Goal: Task Accomplishment & Management: Use online tool/utility

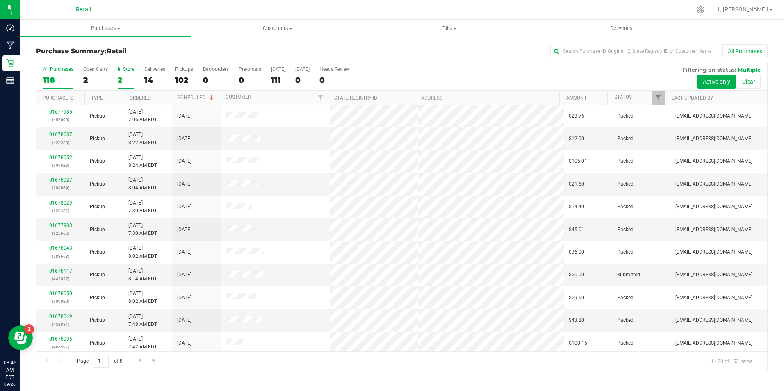
click at [123, 72] on div "In Store" at bounding box center [126, 69] width 17 height 6
click at [0, 0] on input "In Store 2" at bounding box center [0, 0] width 0 height 0
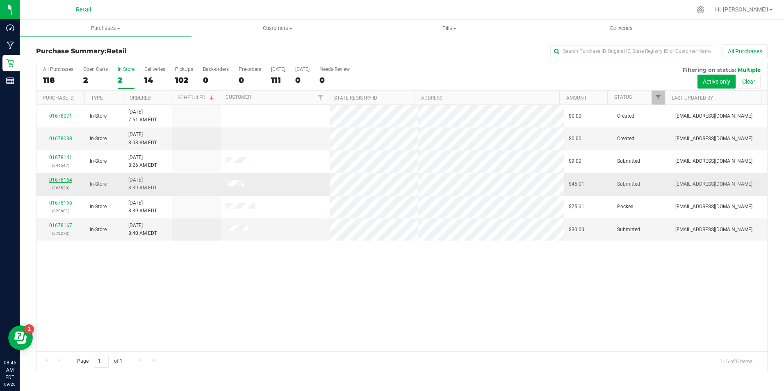
click at [66, 180] on link "01678164" at bounding box center [60, 180] width 23 height 6
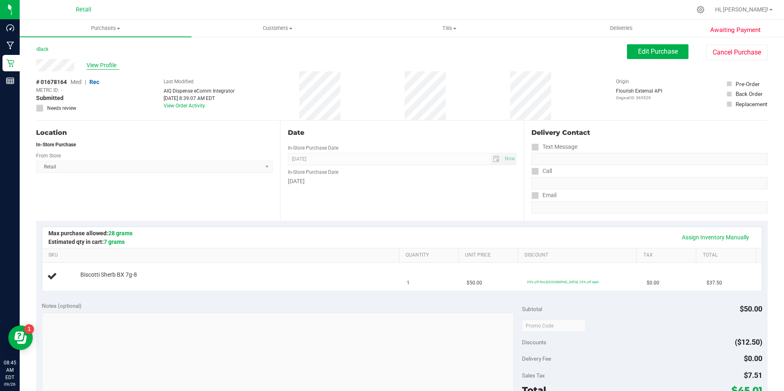
click at [109, 68] on span "View Profile" at bounding box center [102, 65] width 33 height 9
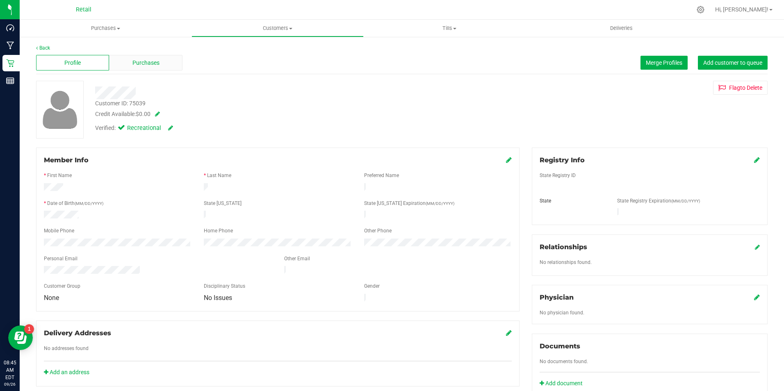
click at [142, 63] on span "Purchases" at bounding box center [145, 63] width 27 height 9
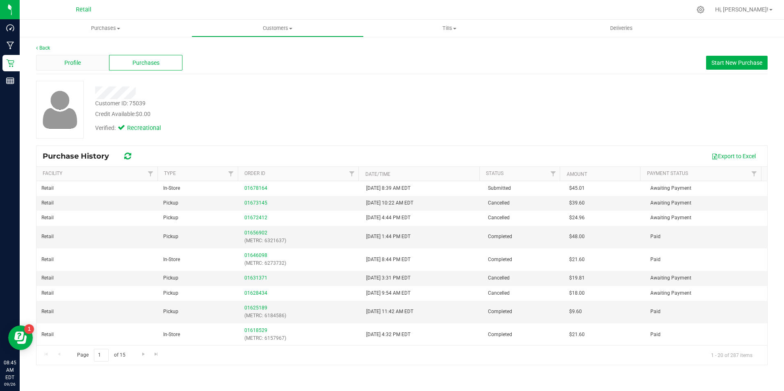
click at [86, 59] on div "Profile" at bounding box center [72, 63] width 73 height 16
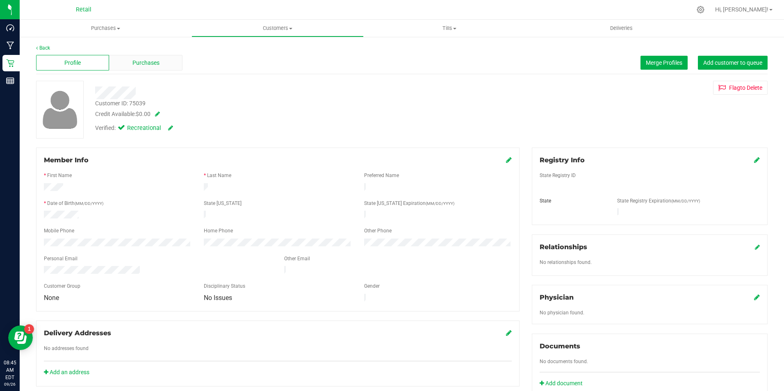
click at [171, 65] on div "Purchases" at bounding box center [145, 63] width 73 height 16
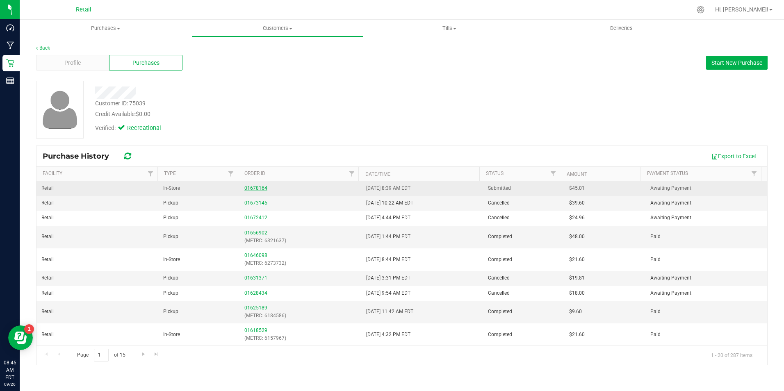
click at [263, 189] on link "01678164" at bounding box center [255, 188] width 23 height 6
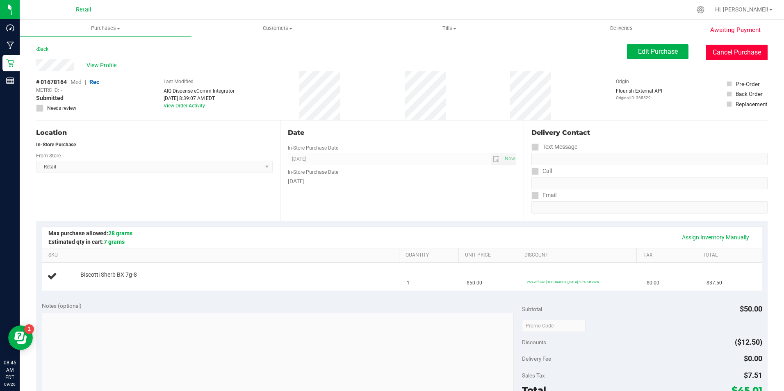
click at [733, 55] on button "Cancel Purchase" at bounding box center [736, 53] width 61 height 16
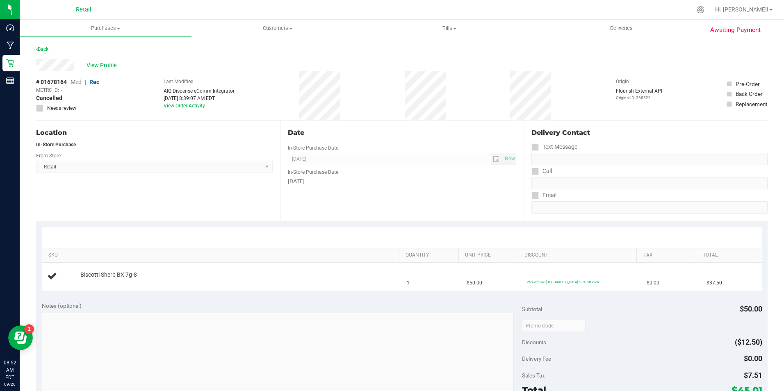
click at [54, 46] on div "Back" at bounding box center [401, 51] width 731 height 15
click at [44, 47] on link "Back" at bounding box center [42, 49] width 12 height 6
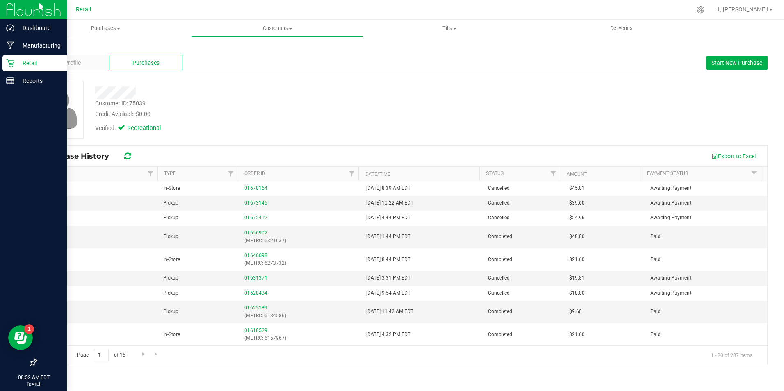
click at [15, 61] on p "Retail" at bounding box center [38, 63] width 49 height 10
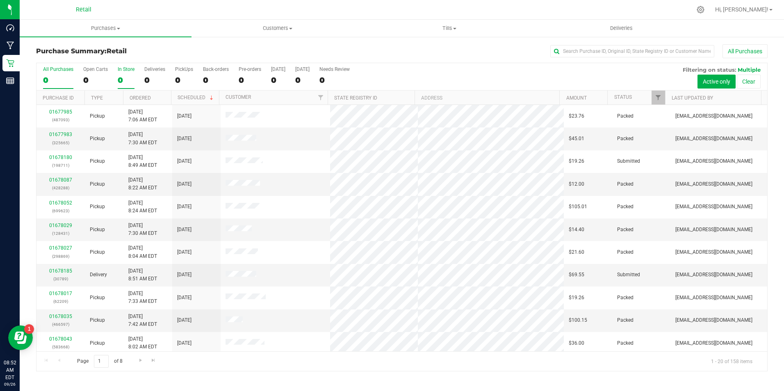
click at [122, 70] on div "In Store" at bounding box center [126, 69] width 17 height 6
click at [0, 0] on input "In Store 0" at bounding box center [0, 0] width 0 height 0
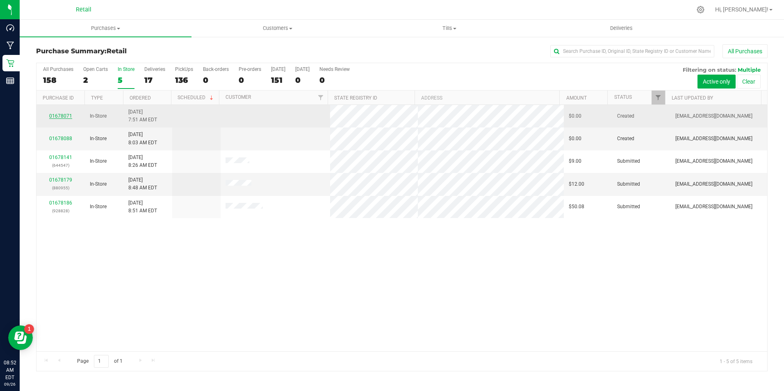
click at [59, 115] on link "01678071" at bounding box center [60, 116] width 23 height 6
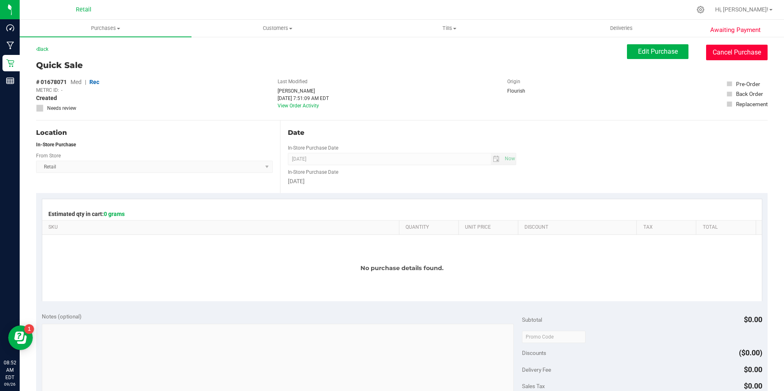
click at [735, 50] on button "Cancel Purchase" at bounding box center [736, 53] width 61 height 16
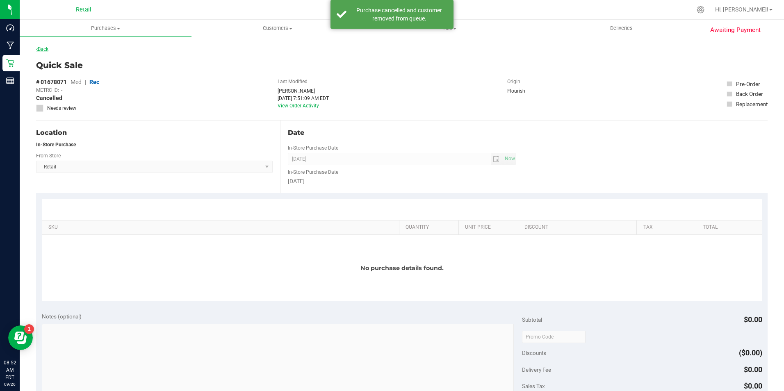
click at [44, 49] on link "Back" at bounding box center [42, 49] width 12 height 6
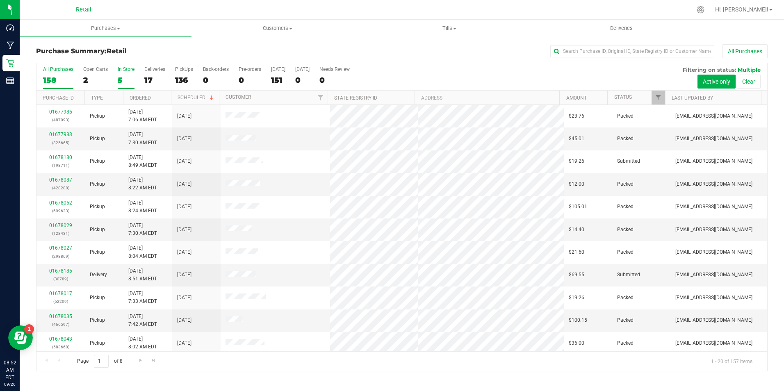
click at [125, 70] on div "In Store" at bounding box center [126, 69] width 17 height 6
click at [0, 0] on input "In Store 5" at bounding box center [0, 0] width 0 height 0
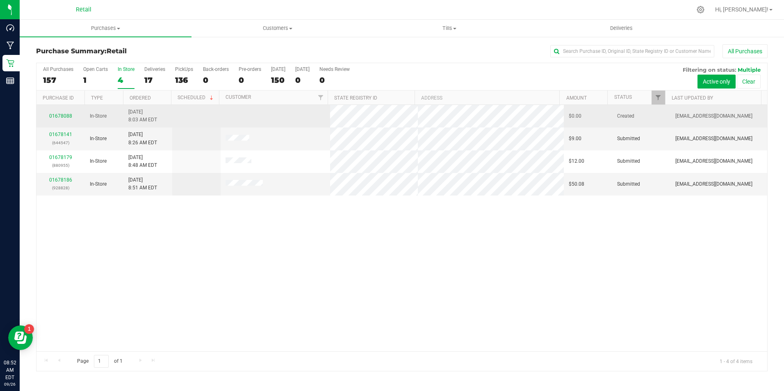
click at [71, 113] on div "01678088" at bounding box center [60, 116] width 39 height 8
click at [119, 114] on td "In-Store" at bounding box center [104, 116] width 39 height 23
click at [144, 117] on span "9/26/2025 8:03 AM EDT" at bounding box center [142, 116] width 29 height 16
click at [61, 116] on link "01678088" at bounding box center [60, 116] width 23 height 6
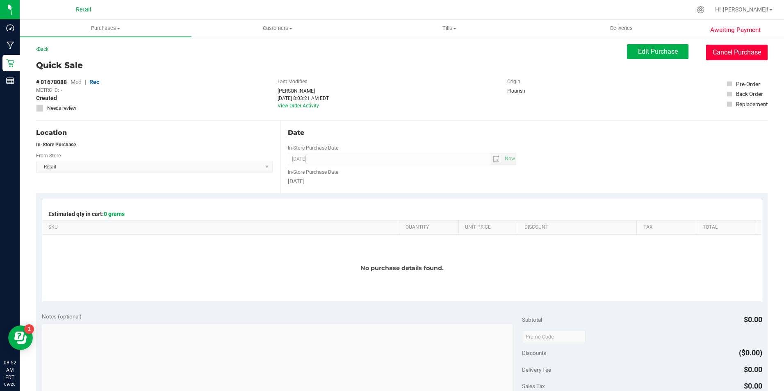
drag, startPoint x: 717, startPoint y: 50, endPoint x: 439, endPoint y: 52, distance: 277.1
click at [711, 55] on button "Cancel Purchase" at bounding box center [736, 53] width 61 height 16
drag, startPoint x: 48, startPoint y: 47, endPoint x: 45, endPoint y: 51, distance: 5.2
click at [45, 51] on link "Back" at bounding box center [42, 49] width 12 height 6
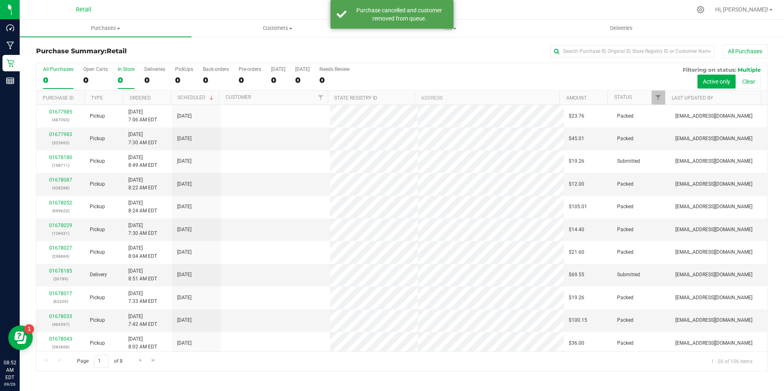
drag, startPoint x: 45, startPoint y: 51, endPoint x: 122, endPoint y: 80, distance: 82.6
click at [122, 80] on div "0" at bounding box center [126, 79] width 17 height 9
click at [0, 0] on input "In Store 0" at bounding box center [0, 0] width 0 height 0
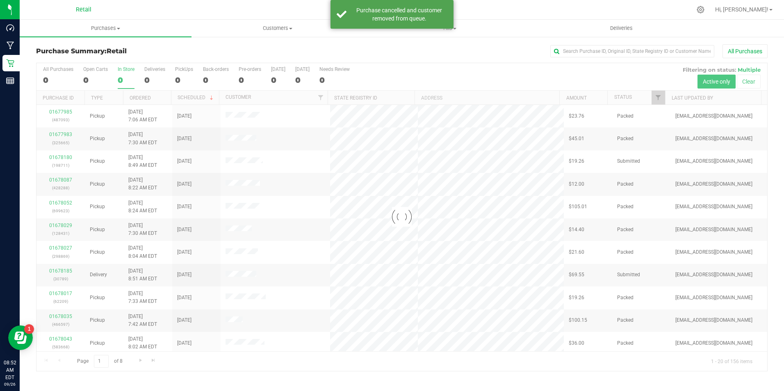
click at [122, 80] on div at bounding box center [401, 217] width 730 height 308
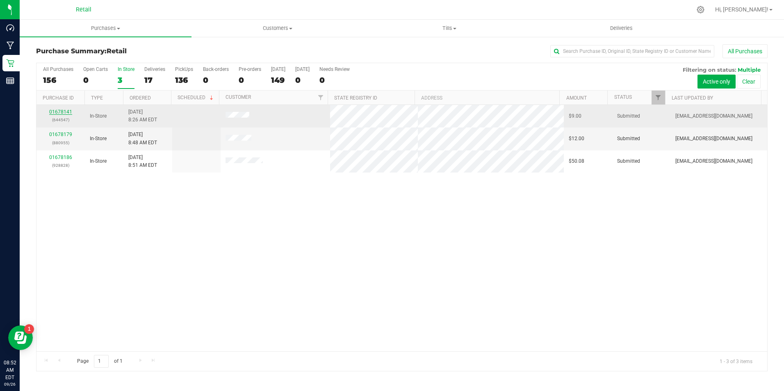
click at [61, 113] on link "01678141" at bounding box center [60, 112] width 23 height 6
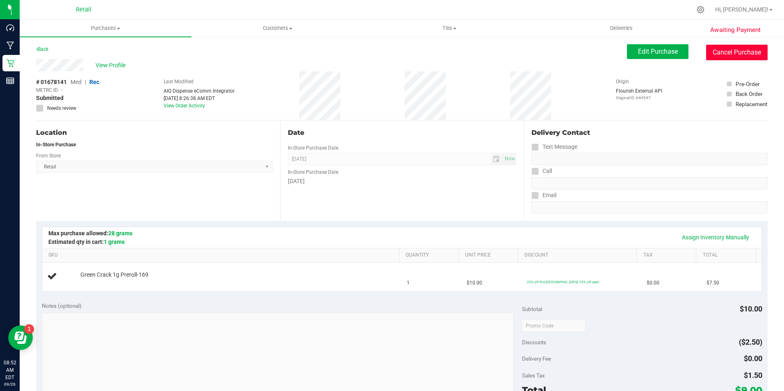
click at [723, 49] on button "Cancel Purchase" at bounding box center [736, 53] width 61 height 16
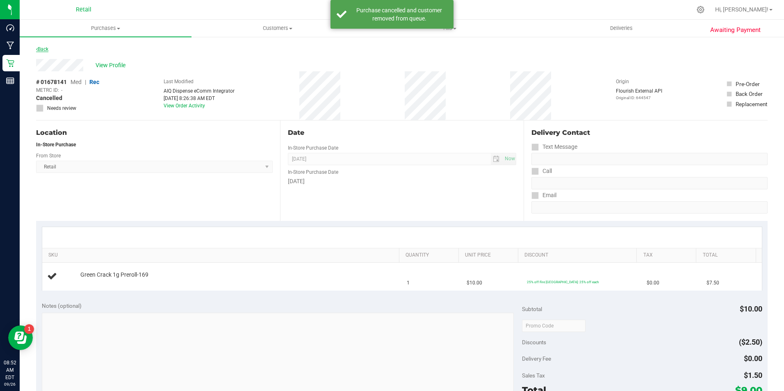
click at [42, 48] on link "Back" at bounding box center [42, 49] width 12 height 6
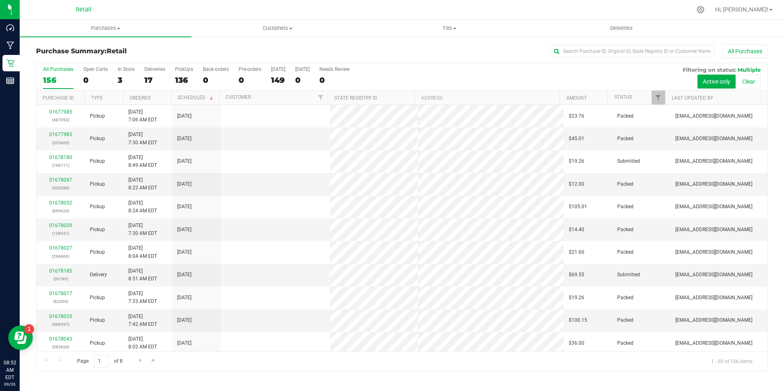
click at [123, 71] on div "In Store" at bounding box center [126, 69] width 17 height 6
click at [0, 0] on input "In Store 3" at bounding box center [0, 0] width 0 height 0
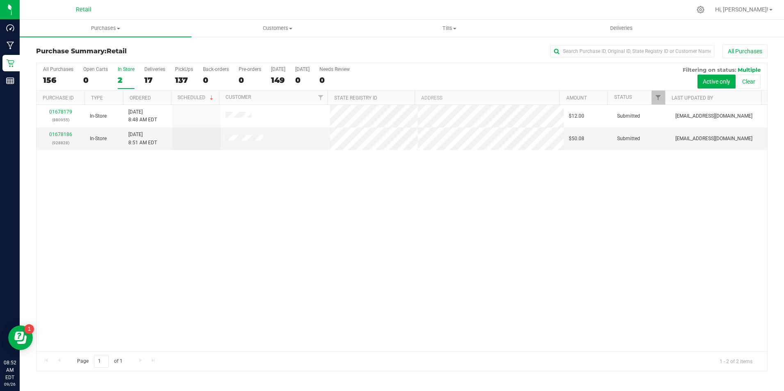
drag, startPoint x: 123, startPoint y: 71, endPoint x: 120, endPoint y: 78, distance: 7.9
click at [120, 78] on div "2" at bounding box center [126, 79] width 17 height 9
click at [0, 0] on input "In Store 2" at bounding box center [0, 0] width 0 height 0
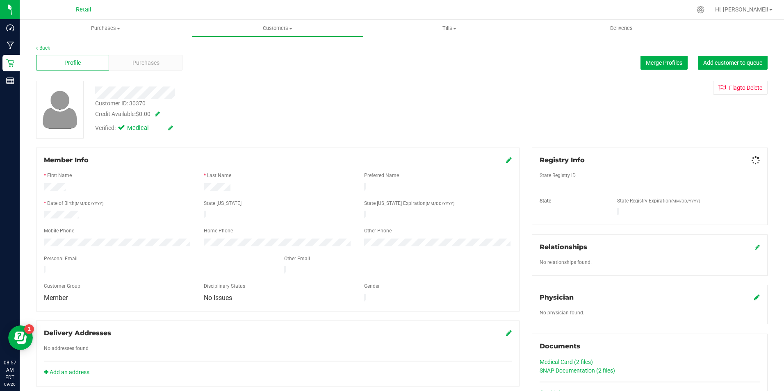
click at [140, 71] on div "Profile Purchases Merge Profiles Add customer to queue" at bounding box center [401, 63] width 731 height 23
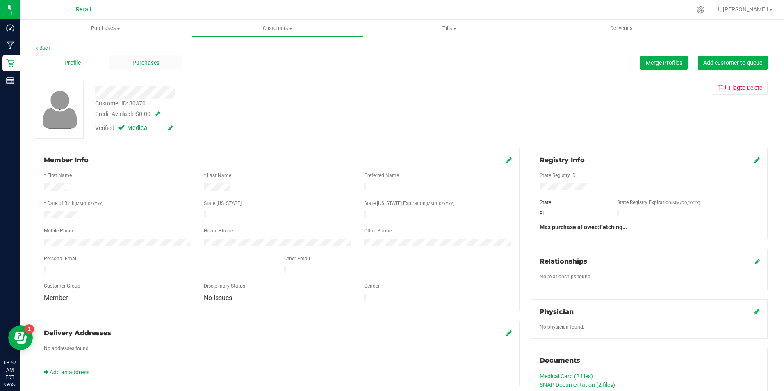
click at [144, 63] on span "Purchases" at bounding box center [145, 63] width 27 height 9
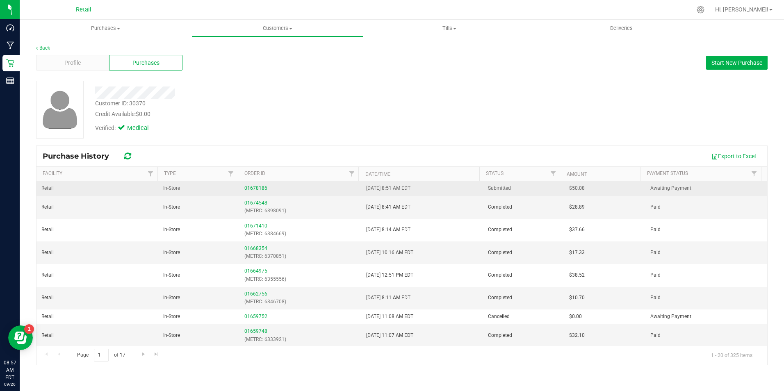
click at [254, 184] on div "01678186" at bounding box center [300, 188] width 112 height 8
click at [254, 188] on link "01678186" at bounding box center [255, 188] width 23 height 6
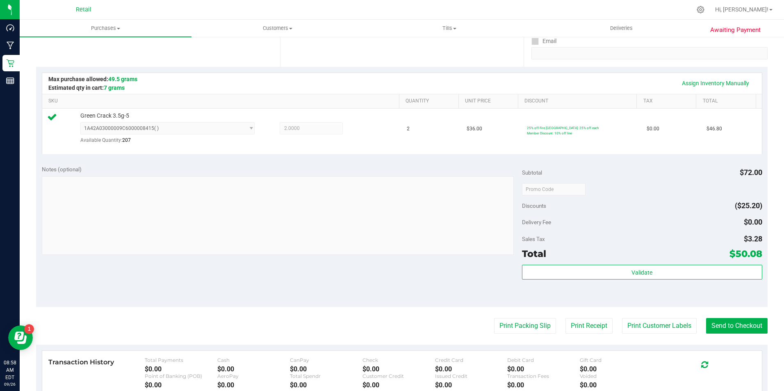
scroll to position [153, 0]
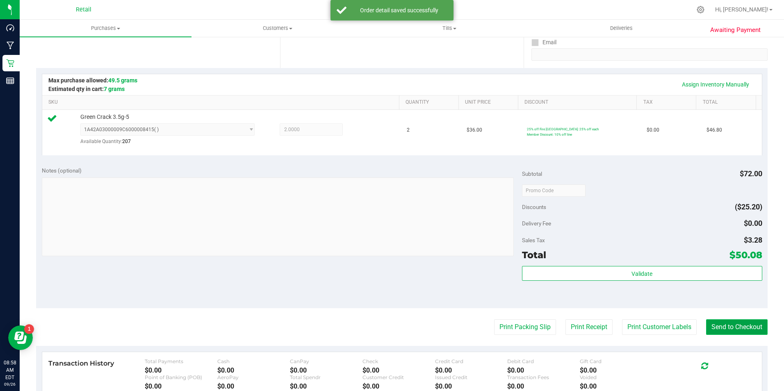
click at [730, 325] on button "Send to Checkout" at bounding box center [736, 327] width 61 height 16
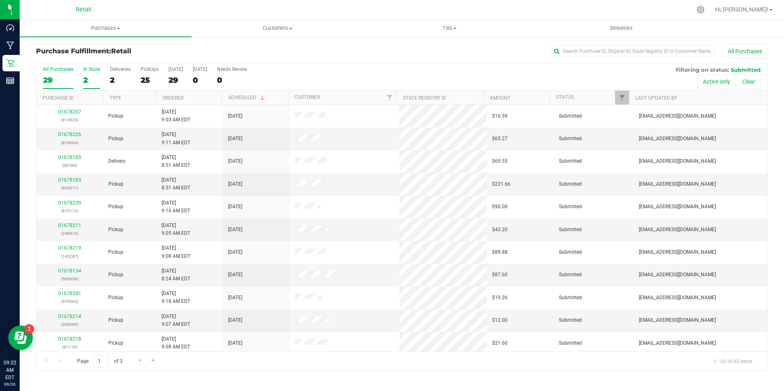
click at [83, 82] on div "2" at bounding box center [91, 79] width 17 height 9
click at [0, 0] on input "In Store 2" at bounding box center [0, 0] width 0 height 0
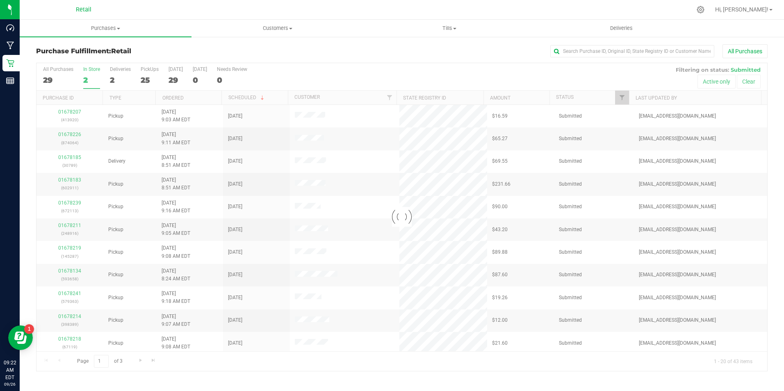
click at [89, 72] on div at bounding box center [401, 217] width 730 height 308
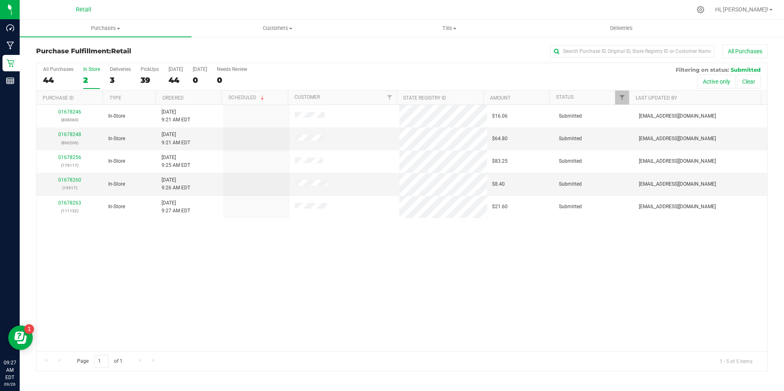
click at [92, 80] on div "2" at bounding box center [91, 79] width 17 height 9
click at [0, 0] on input "In Store 2" at bounding box center [0, 0] width 0 height 0
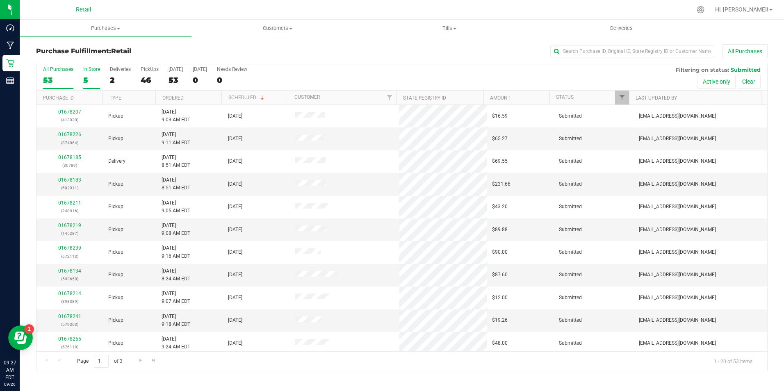
click at [84, 74] on label "In Store 5" at bounding box center [91, 77] width 17 height 23
click at [0, 0] on input "In Store 5" at bounding box center [0, 0] width 0 height 0
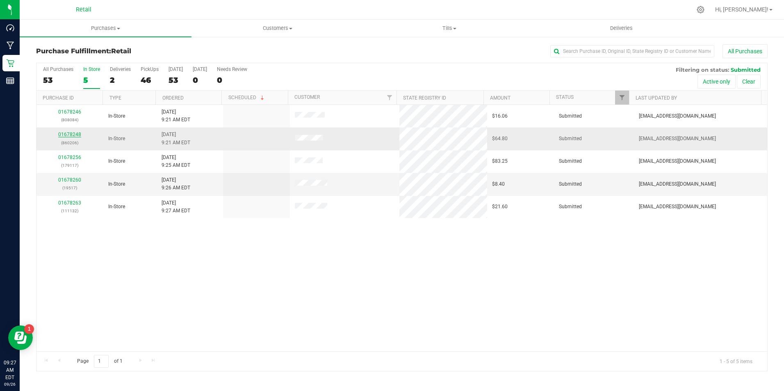
click at [76, 135] on link "01678248" at bounding box center [69, 135] width 23 height 6
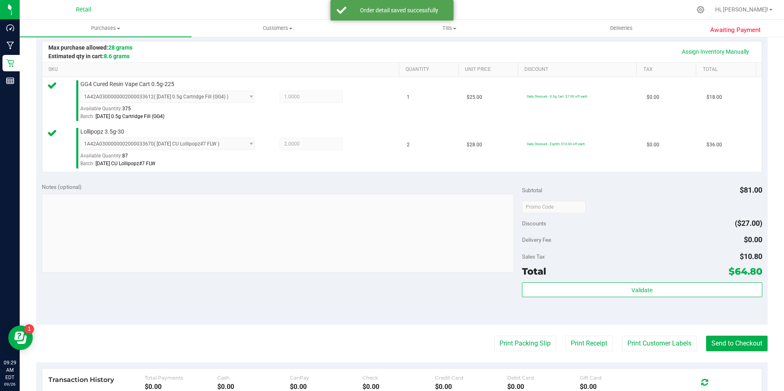
scroll to position [205, 0]
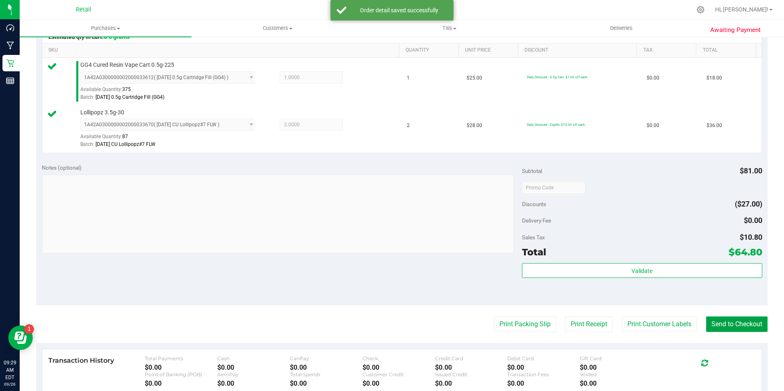
click at [728, 319] on button "Send to Checkout" at bounding box center [736, 324] width 61 height 16
